Goal: Navigation & Orientation: Find specific page/section

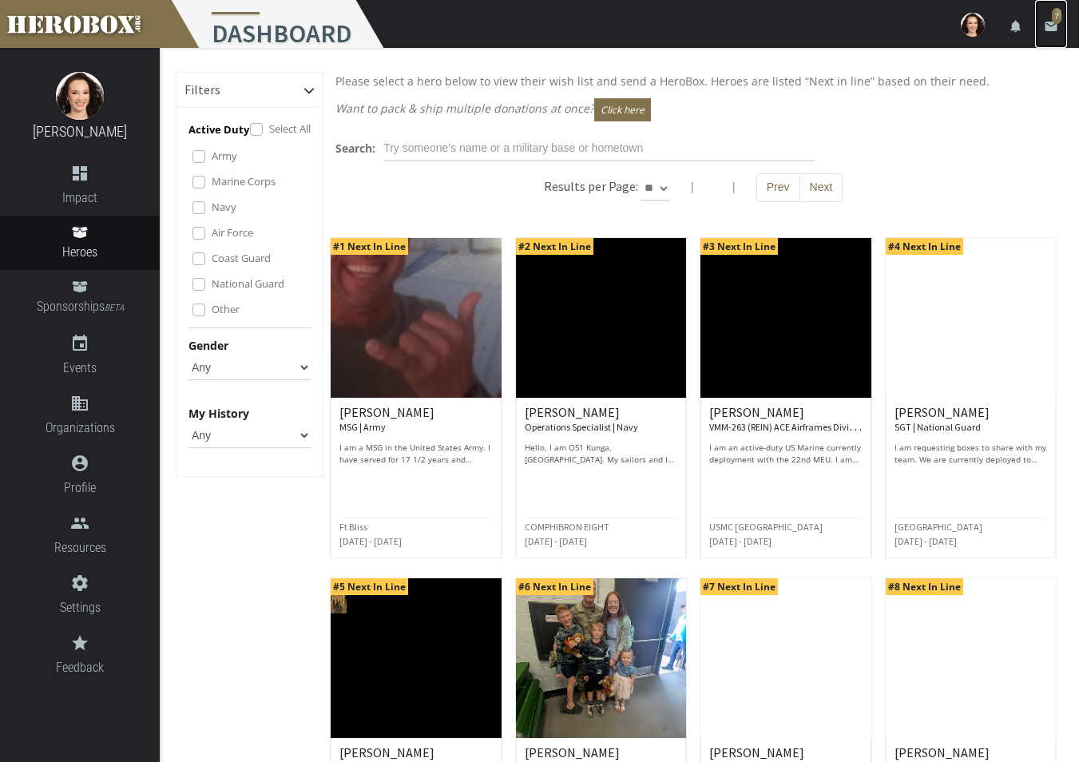
click at [1056, 20] on span "7" at bounding box center [1057, 16] width 10 height 16
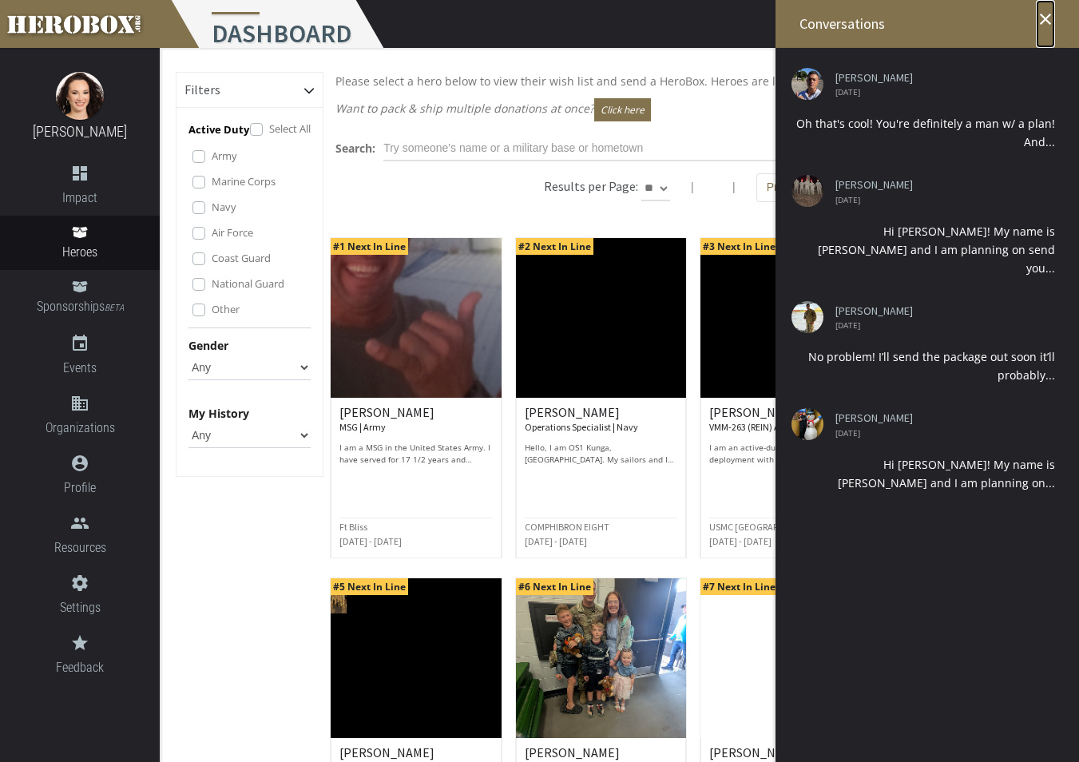
click at [1048, 18] on icon "close" at bounding box center [1045, 19] width 19 height 19
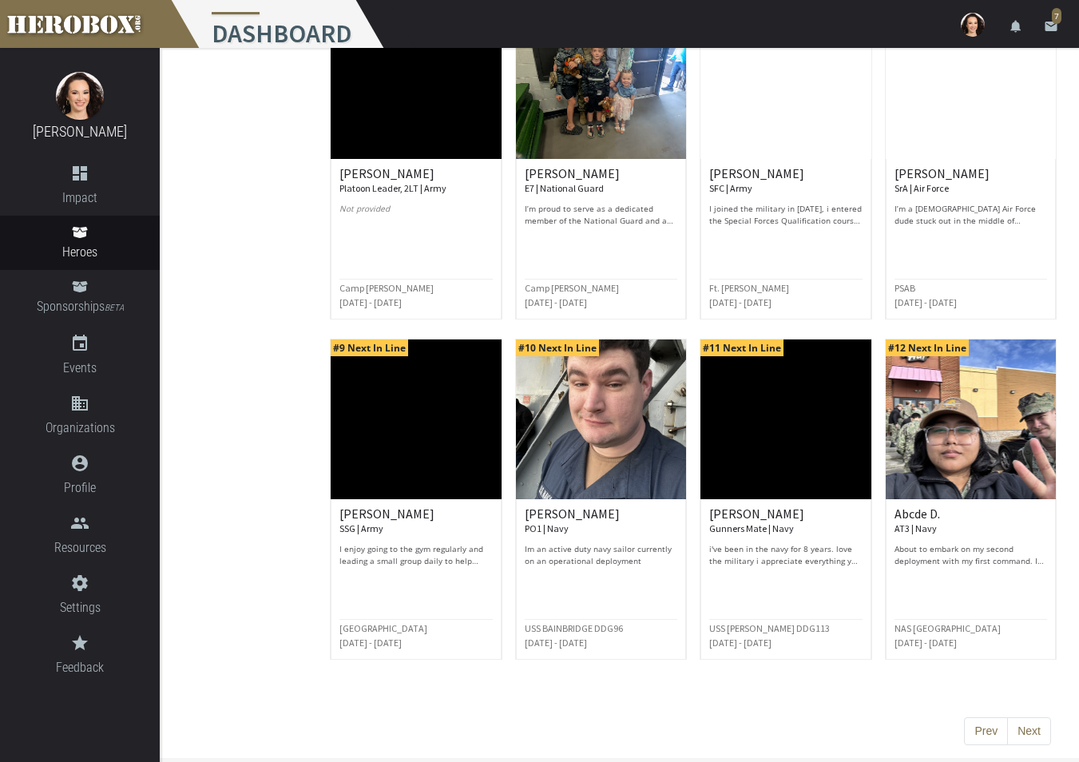
scroll to position [580, 0]
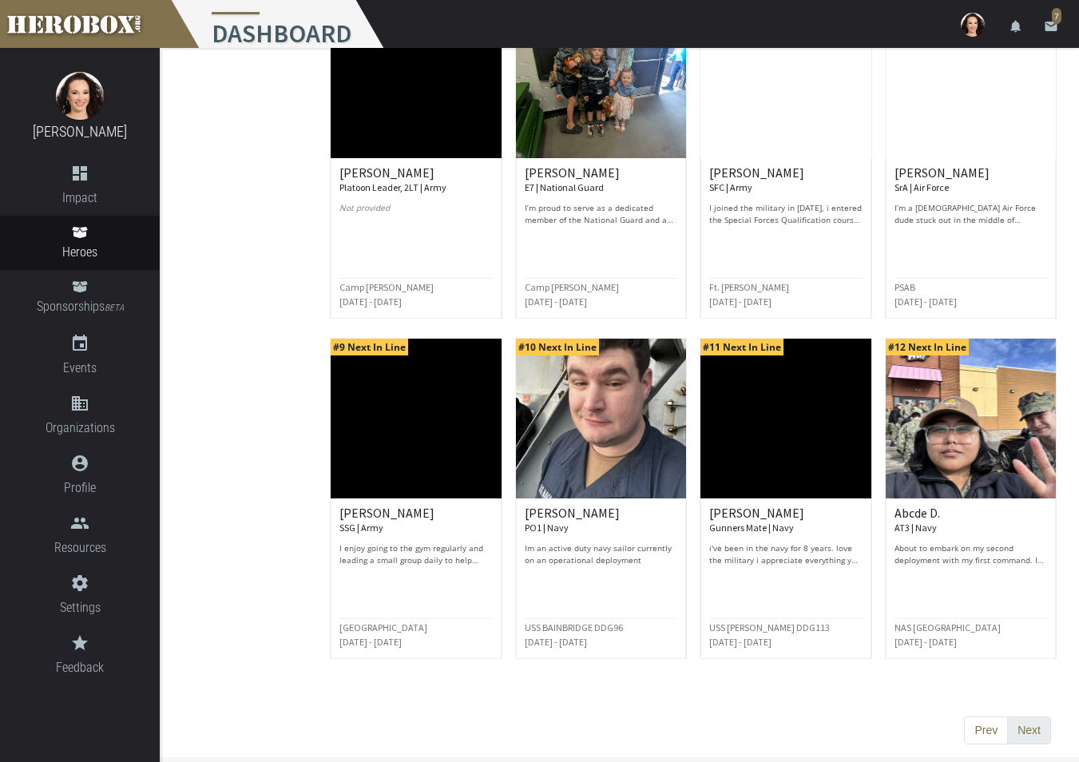
click at [1029, 722] on button "Next" at bounding box center [1030, 731] width 44 height 29
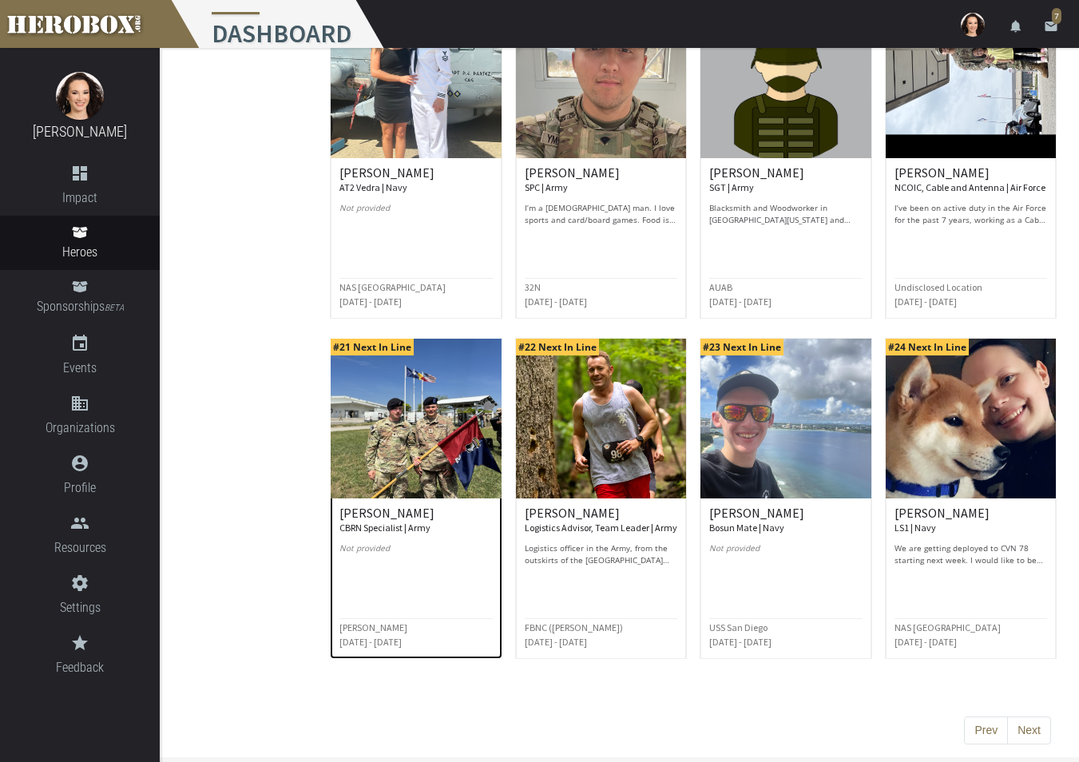
click at [352, 402] on img at bounding box center [416, 419] width 170 height 160
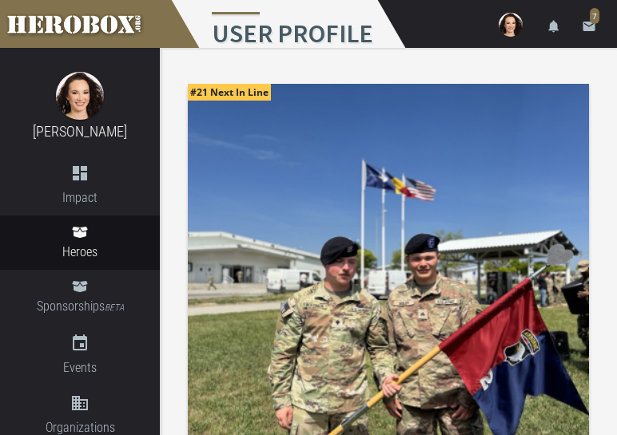
drag, startPoint x: 1039, startPoint y: 4, endPoint x: 371, endPoint y: 177, distance: 689.9
click at [371, 177] on img at bounding box center [388, 284] width 401 height 401
